Goal: Information Seeking & Learning: Learn about a topic

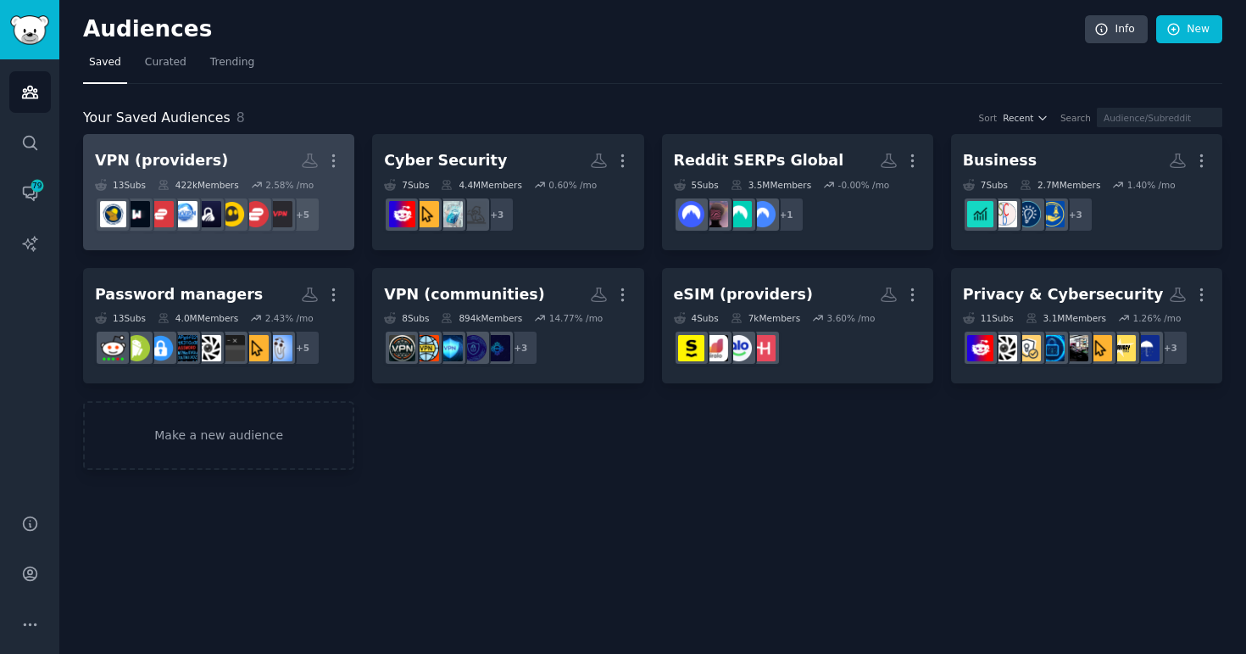
click at [219, 157] on h2 "VPN (providers) More" at bounding box center [219, 161] width 248 height 30
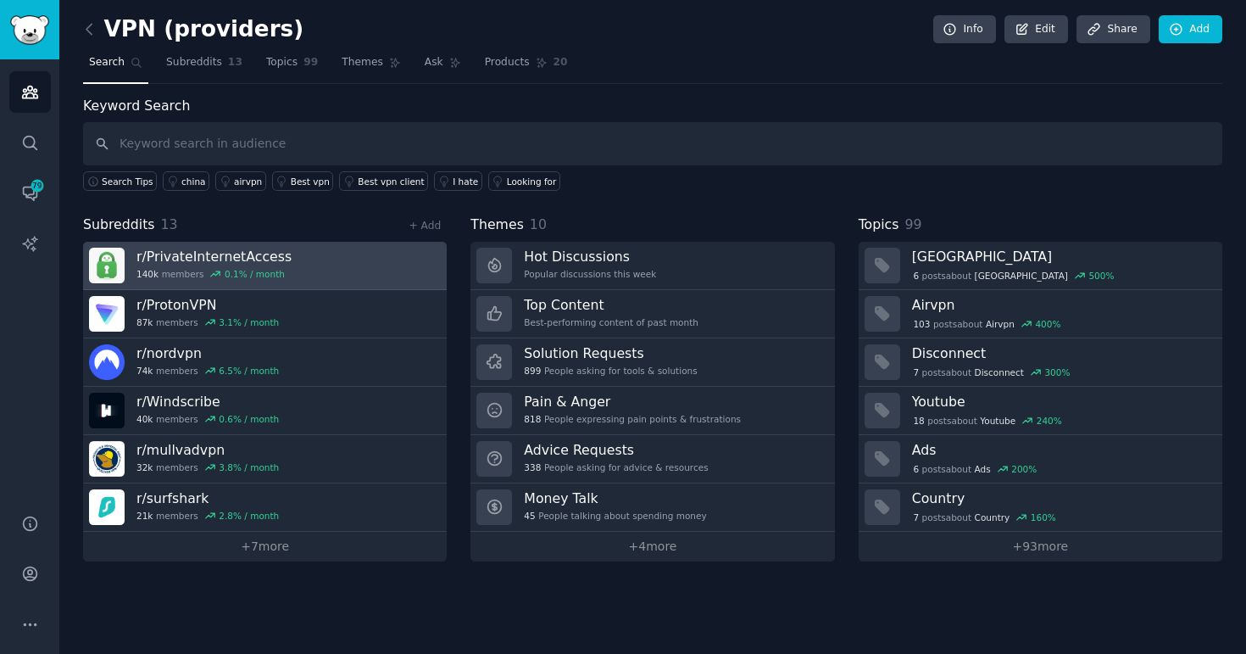
click at [242, 249] on h3 "r/ PrivateInternetAccess" at bounding box center [213, 257] width 155 height 18
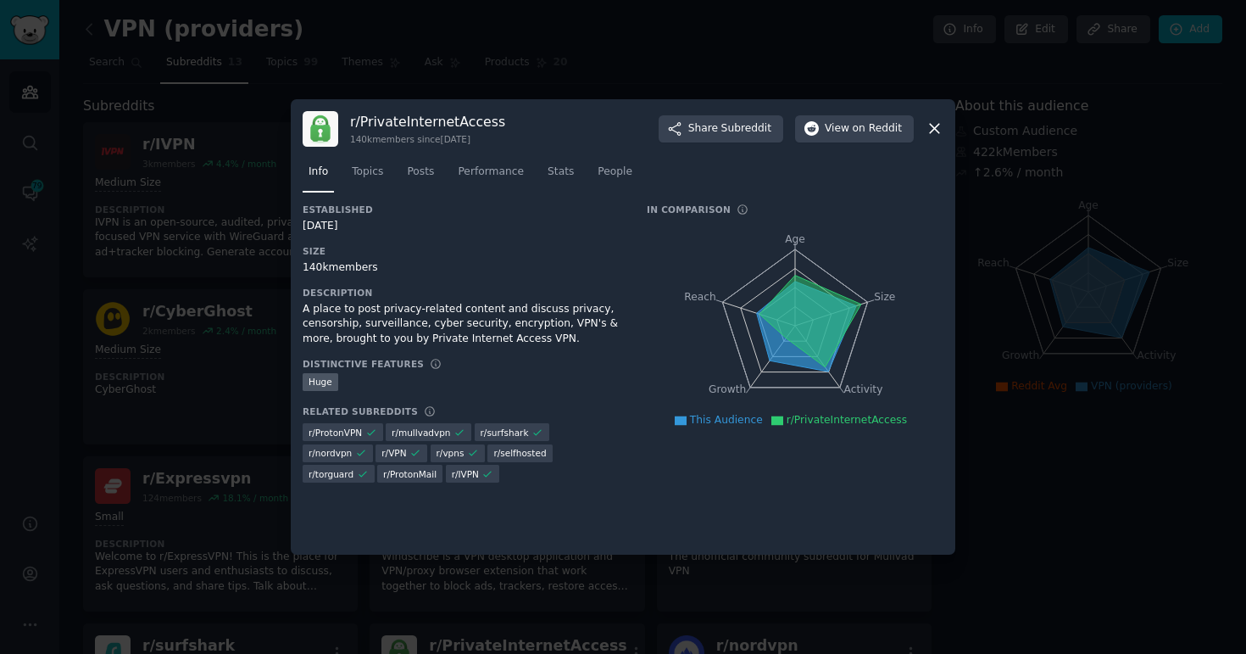
click at [202, 120] on div at bounding box center [623, 327] width 1246 height 654
